Goal: Task Accomplishment & Management: Manage account settings

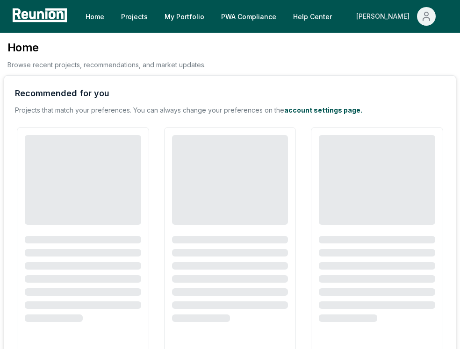
click at [414, 19] on button "[PERSON_NAME]" at bounding box center [396, 16] width 95 height 19
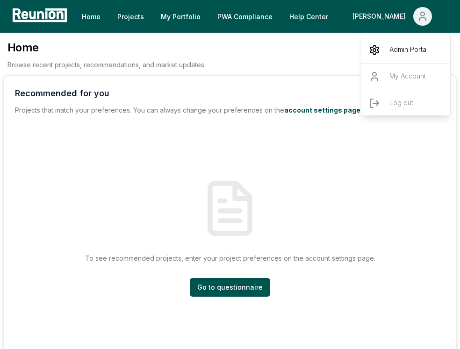
click at [409, 40] on div "Admin Portal" at bounding box center [407, 50] width 90 height 26
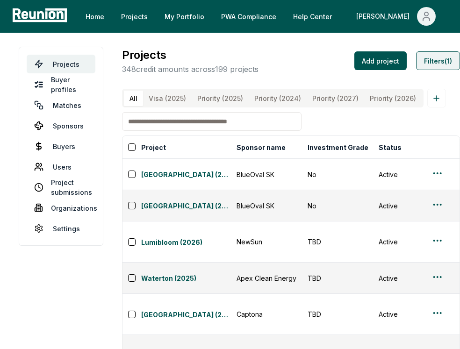
click at [434, 60] on button "Filters (1)" at bounding box center [438, 60] width 44 height 19
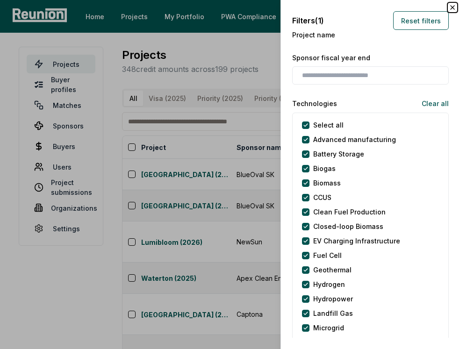
click at [453, 4] on icon "button" at bounding box center [452, 7] width 7 height 7
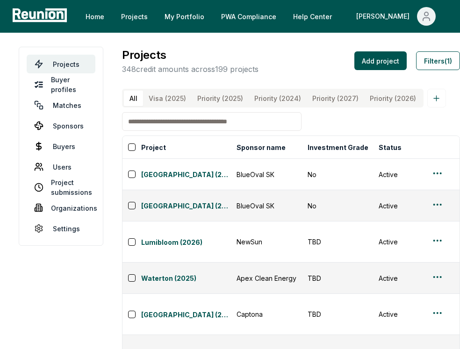
click at [267, 119] on input at bounding box center [212, 121] width 180 height 19
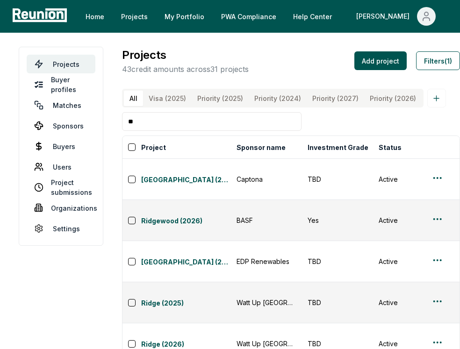
type input "*"
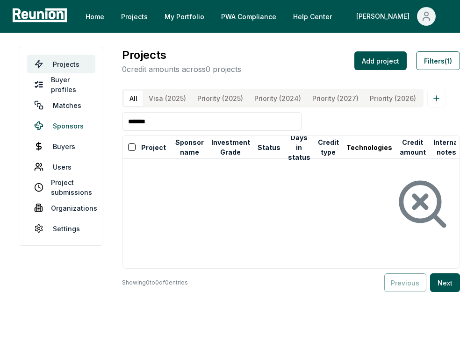
type input "*******"
click at [58, 128] on link "Sponsors" at bounding box center [61, 125] width 69 height 19
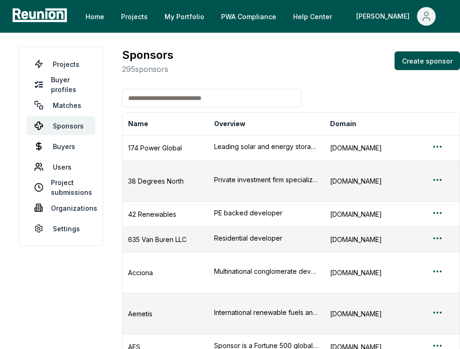
click at [190, 96] on input at bounding box center [212, 98] width 180 height 19
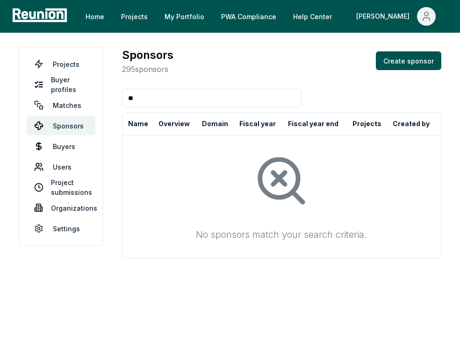
type input "*"
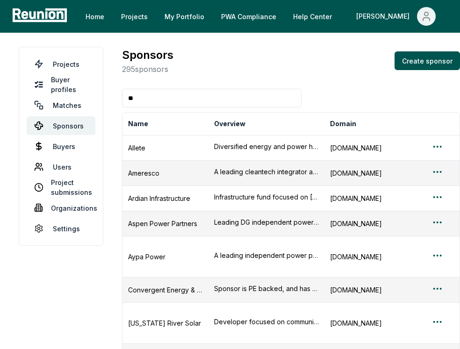
type input "*"
click at [143, 100] on input at bounding box center [212, 98] width 180 height 19
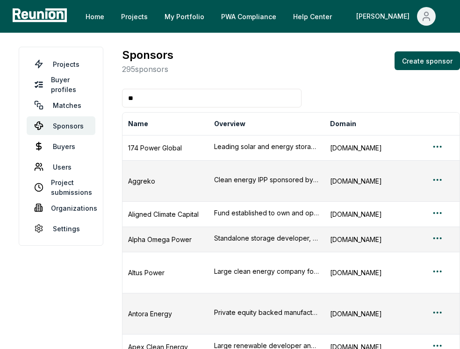
click at [162, 104] on input "**" at bounding box center [212, 98] width 180 height 19
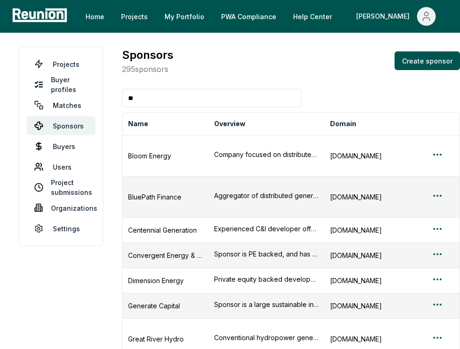
type input "*"
click at [152, 98] on input at bounding box center [212, 98] width 180 height 19
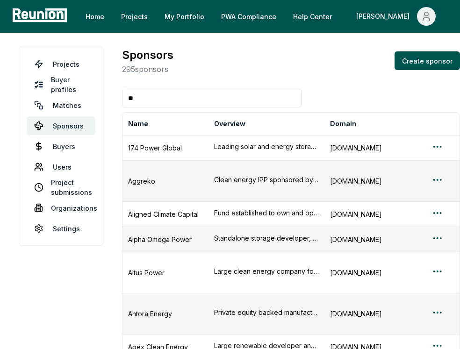
type input "*"
